Goal: Navigation & Orientation: Go to known website

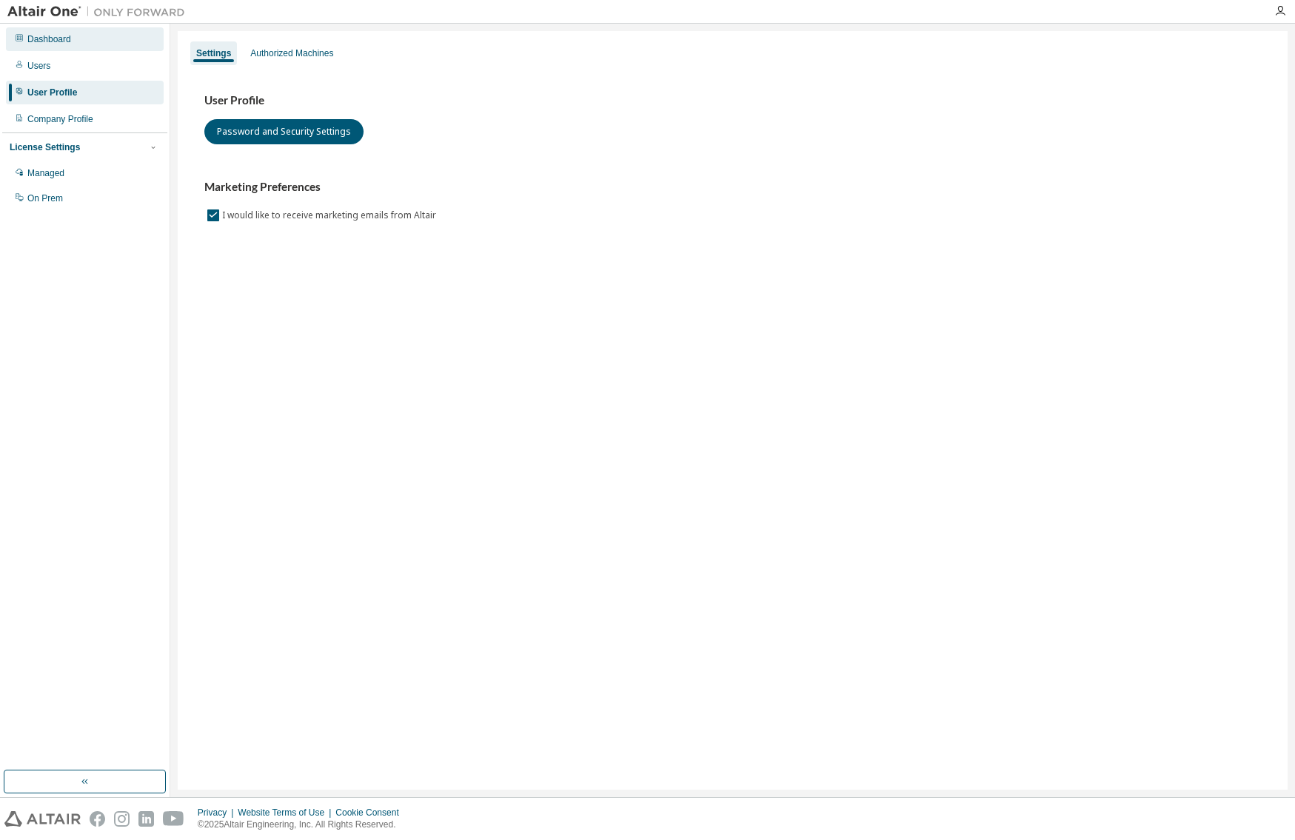
click at [55, 44] on div "Dashboard" at bounding box center [85, 39] width 158 height 24
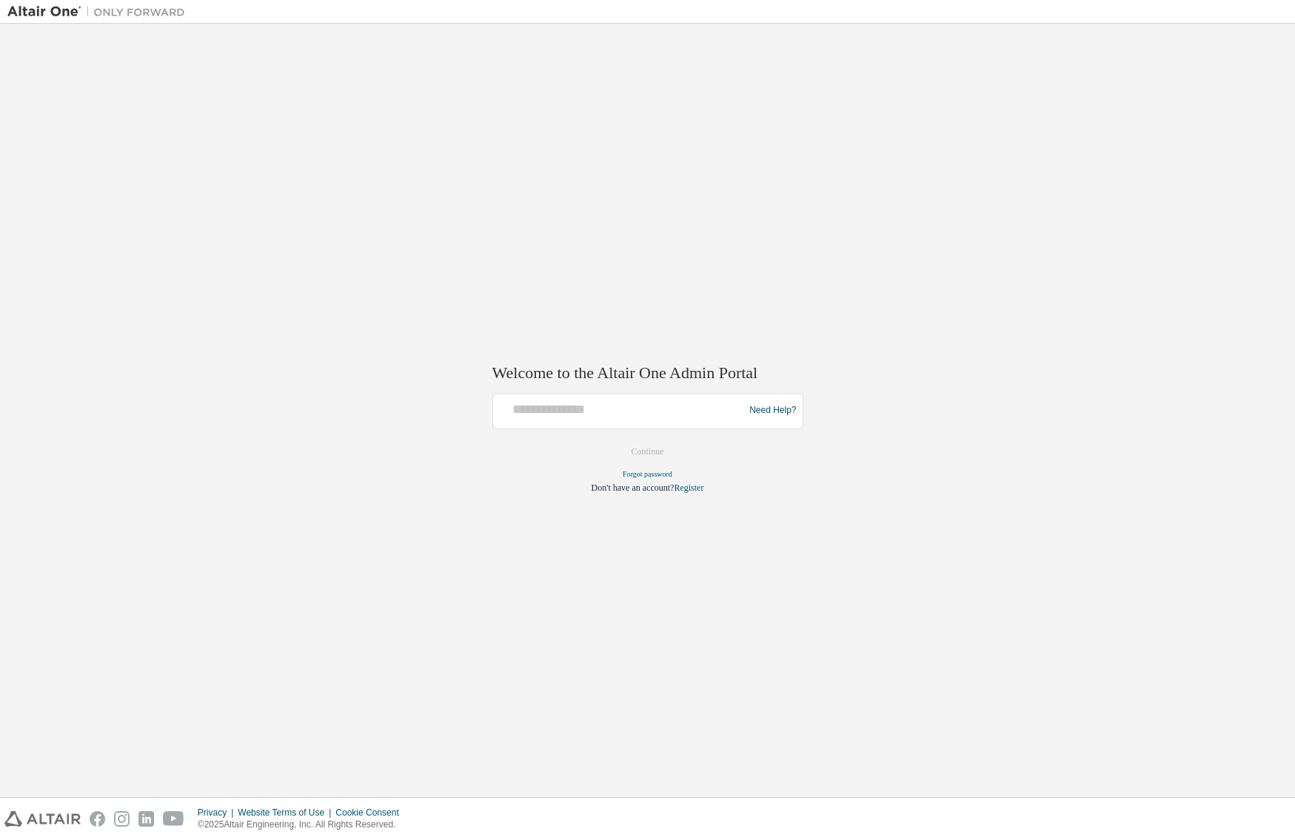
click at [56, 10] on img at bounding box center [99, 11] width 185 height 15
